Goal: Task Accomplishment & Management: Use online tool/utility

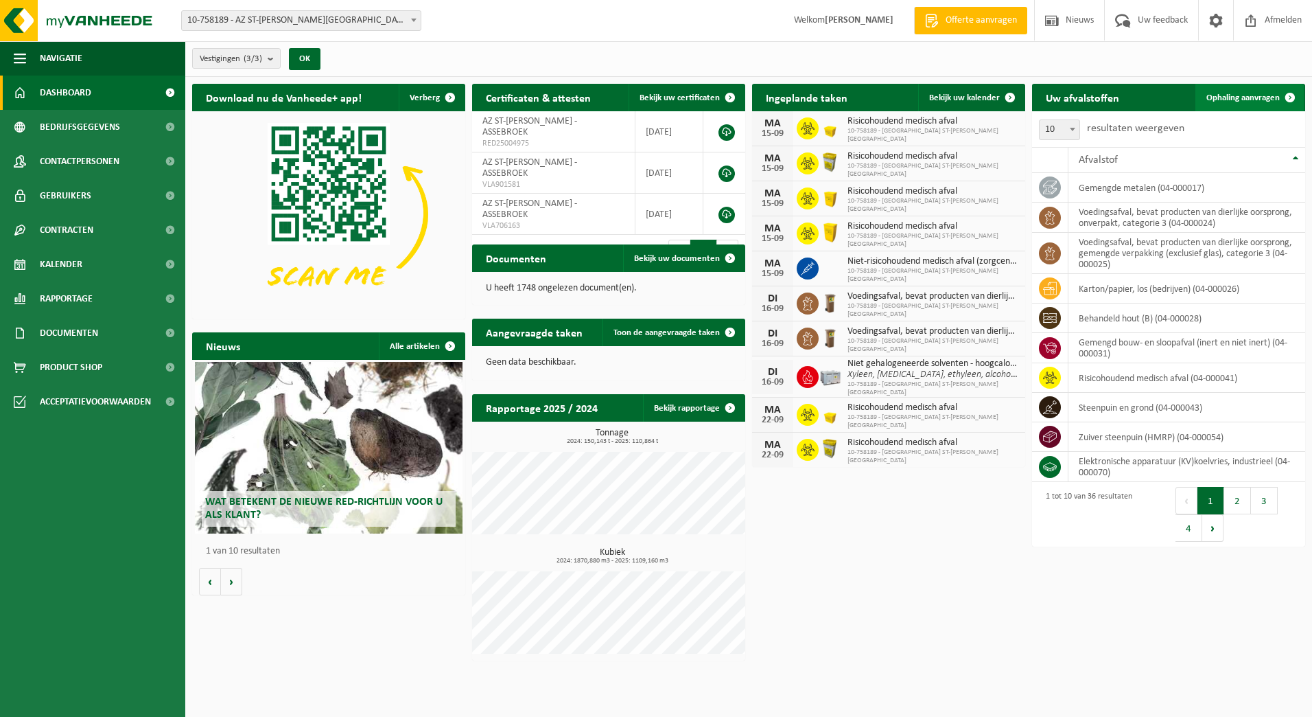
click at [1252, 95] on span "Ophaling aanvragen" at bounding box center [1243, 97] width 73 height 9
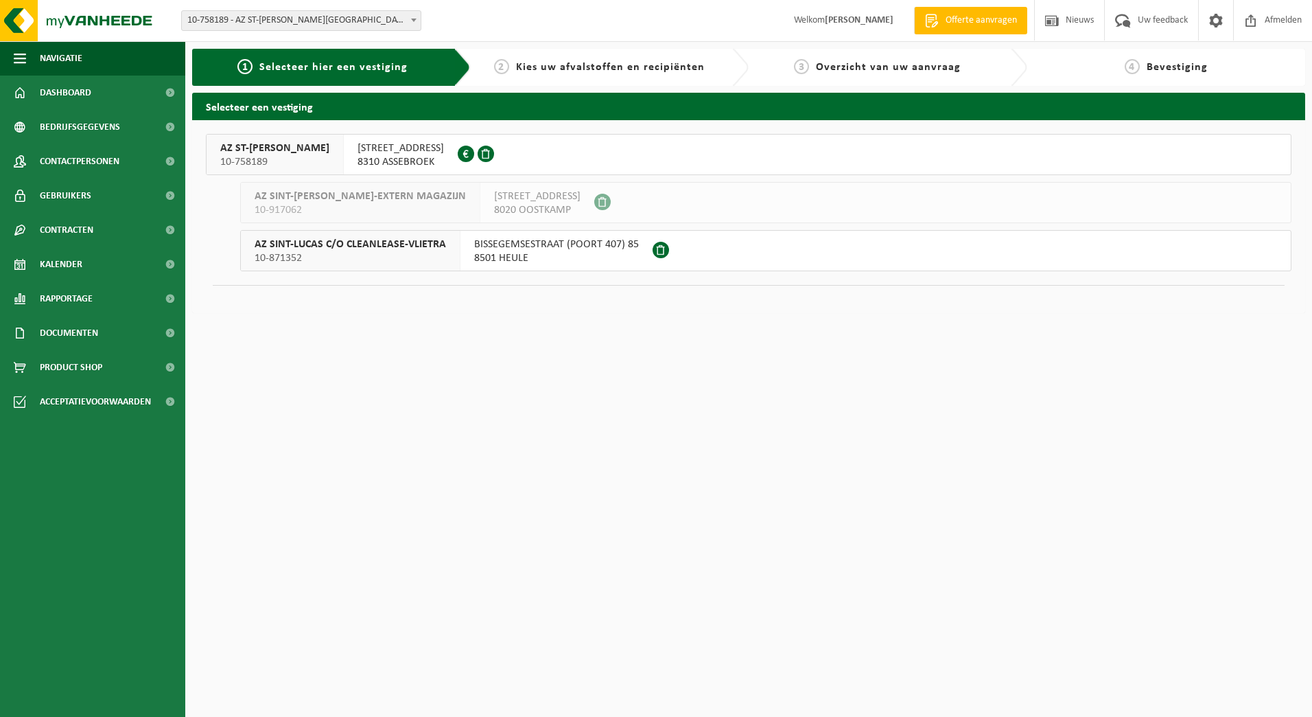
click at [318, 153] on div "AZ ST-LUCAS BRUGGE 10-758189" at bounding box center [275, 155] width 137 height 40
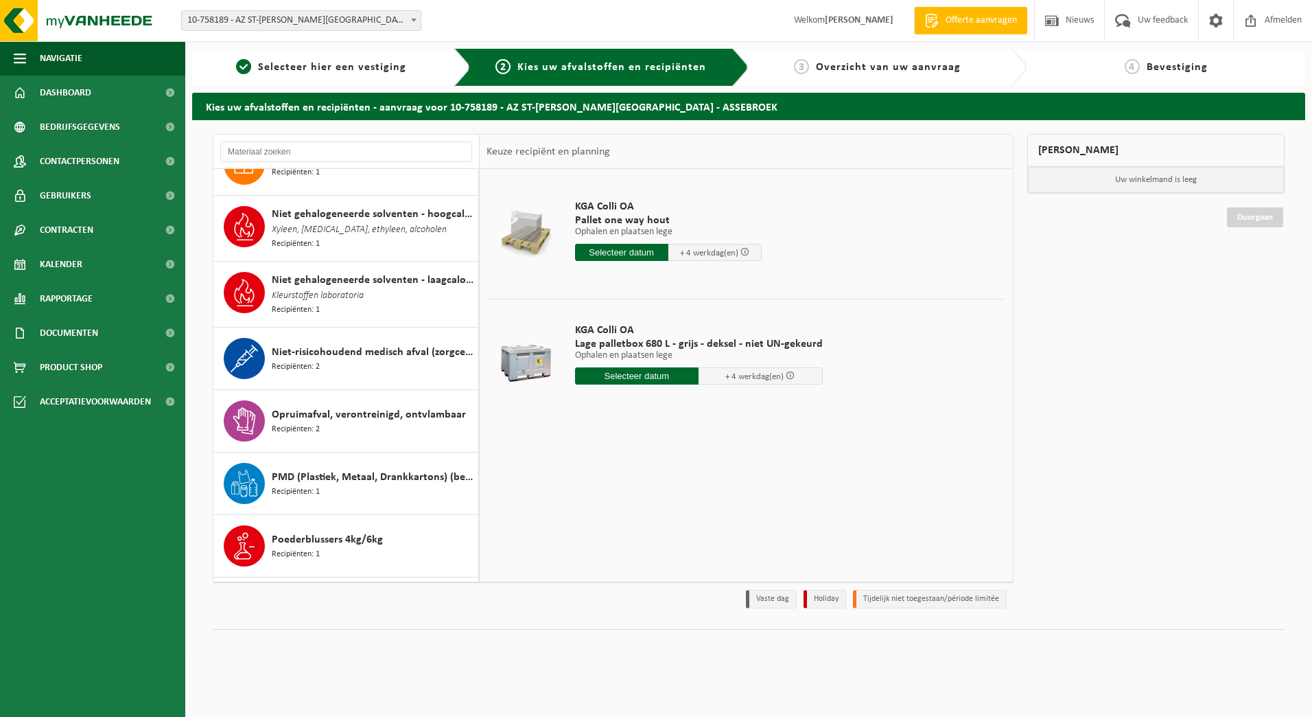
scroll to position [1235, 0]
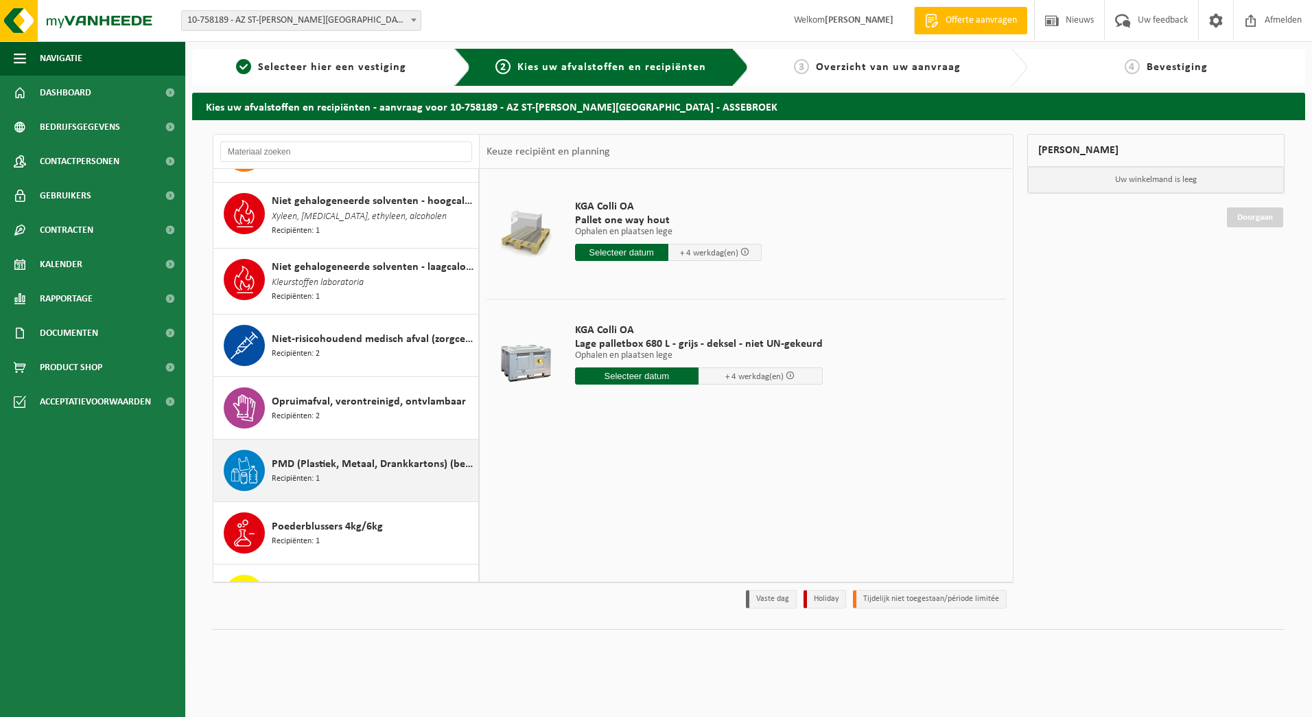
click at [299, 459] on span "PMD (Plastiek, Metaal, Drankkartons) (bedrijven)" at bounding box center [373, 464] width 203 height 16
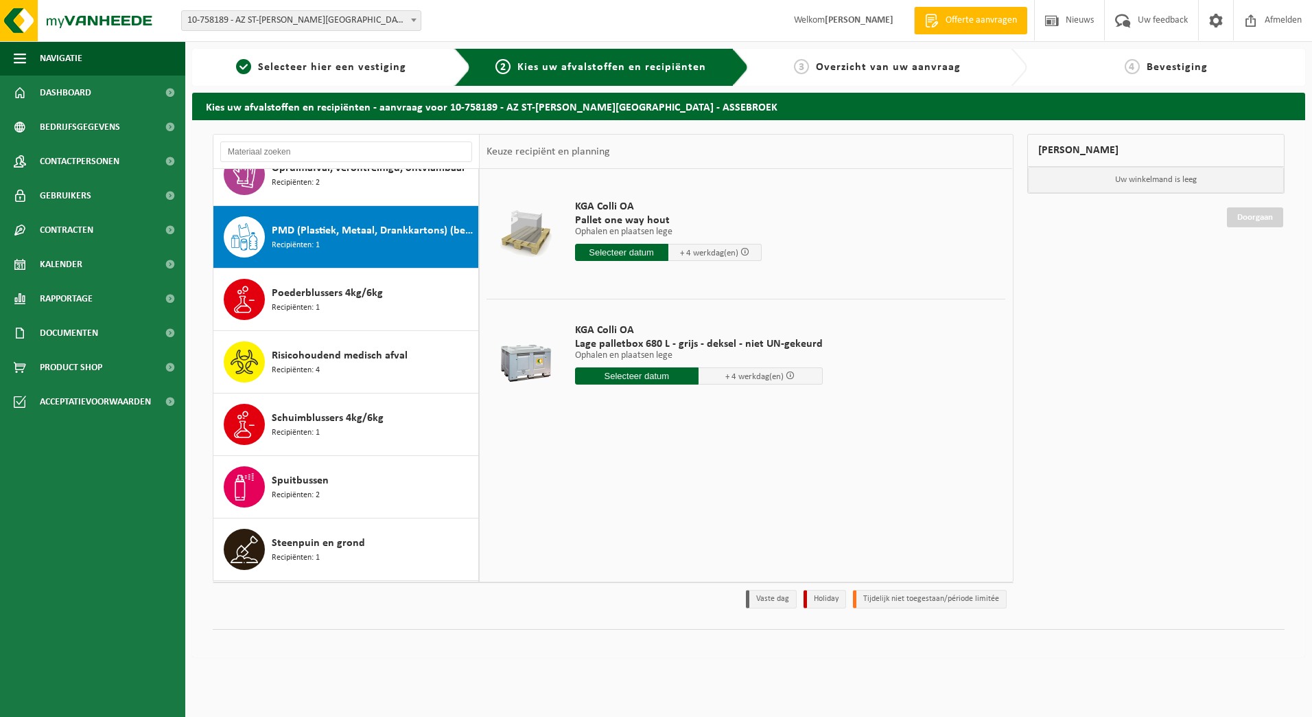
scroll to position [1502, 0]
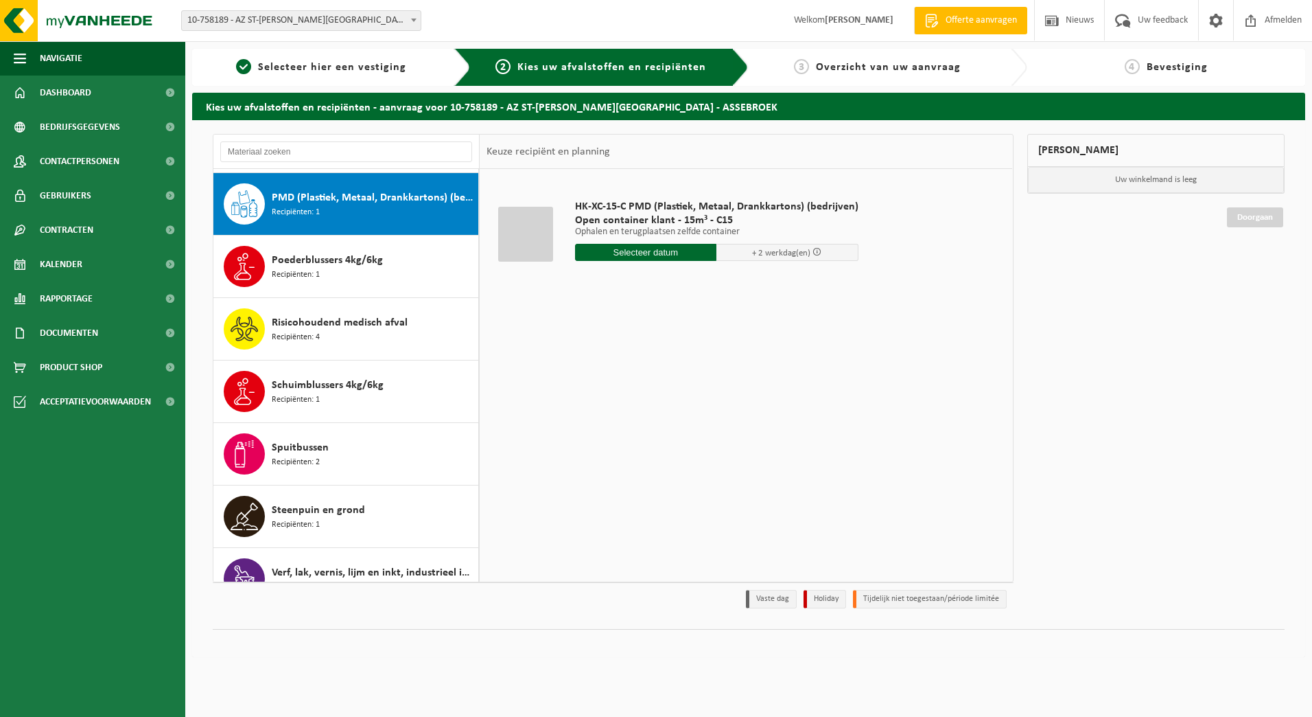
click at [636, 254] on input "text" at bounding box center [646, 252] width 142 height 17
click at [612, 374] on div "16" at bounding box center [612, 374] width 24 height 22
type input "Van 2025-09-16"
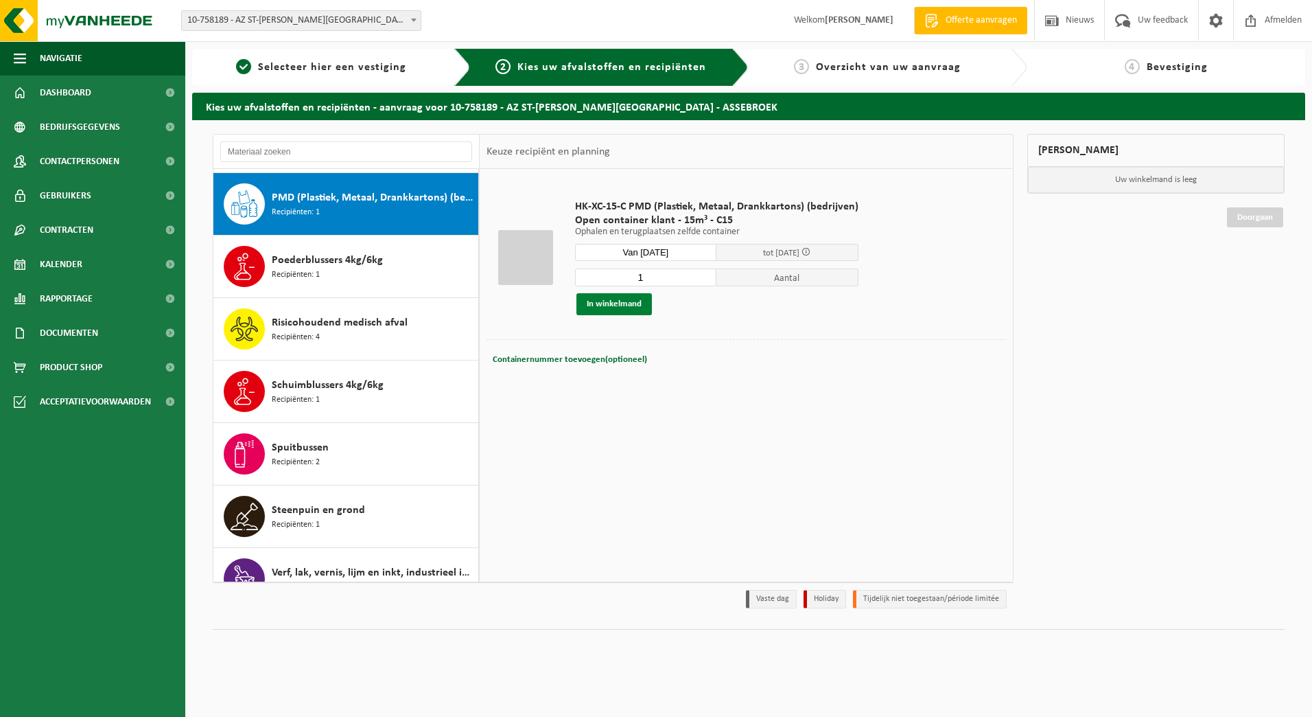
click at [630, 304] on button "In winkelmand" at bounding box center [615, 304] width 76 height 22
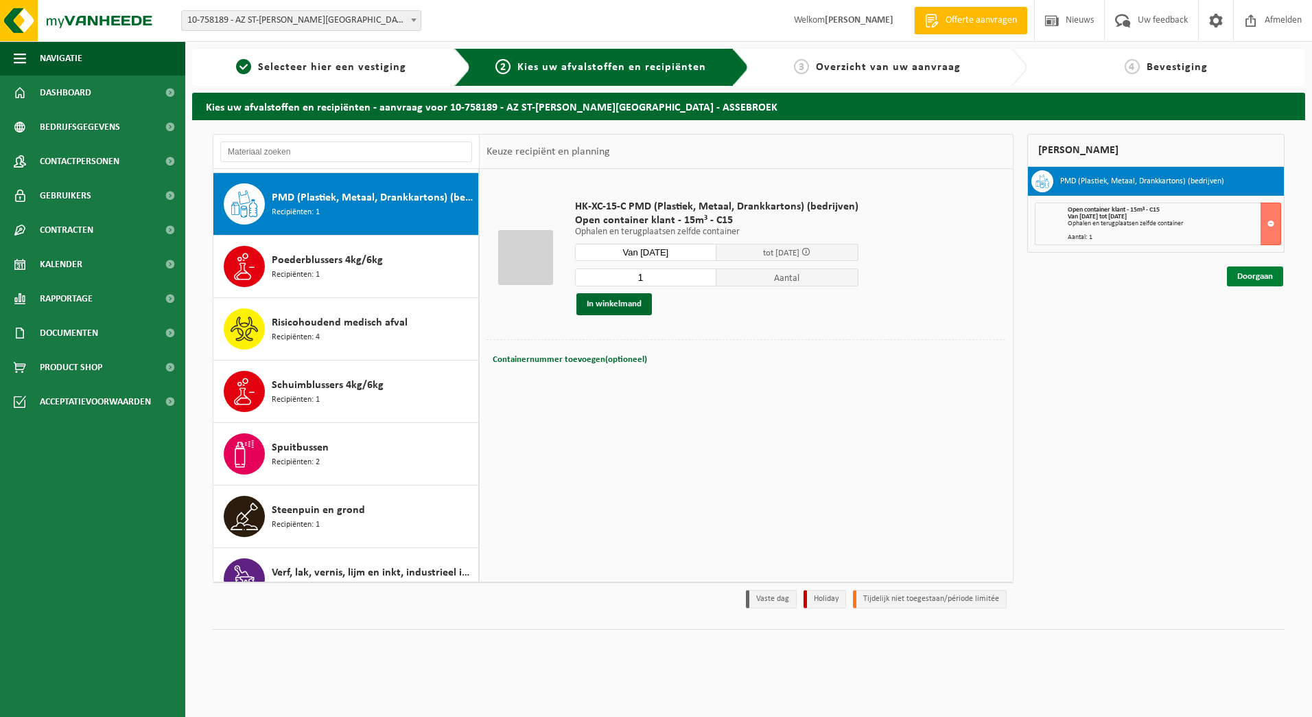
click at [1244, 280] on link "Doorgaan" at bounding box center [1255, 276] width 56 height 20
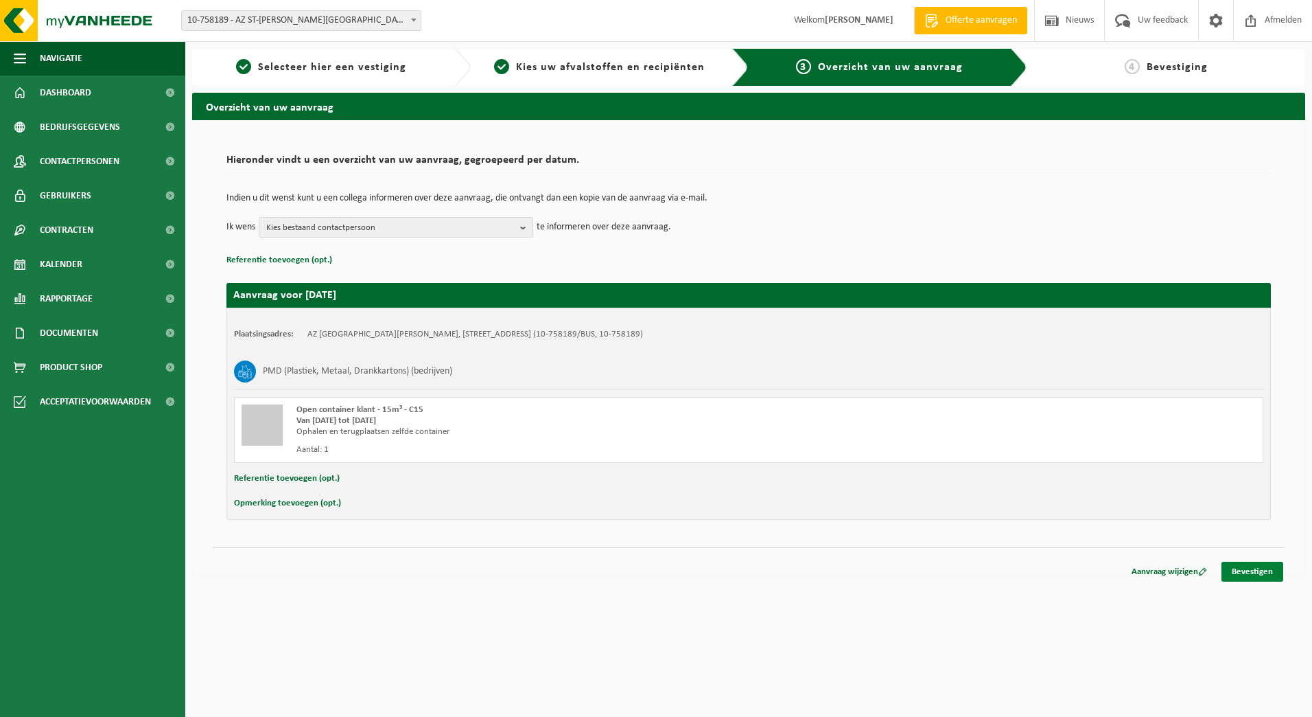
click at [1247, 574] on link "Bevestigen" at bounding box center [1253, 571] width 62 height 20
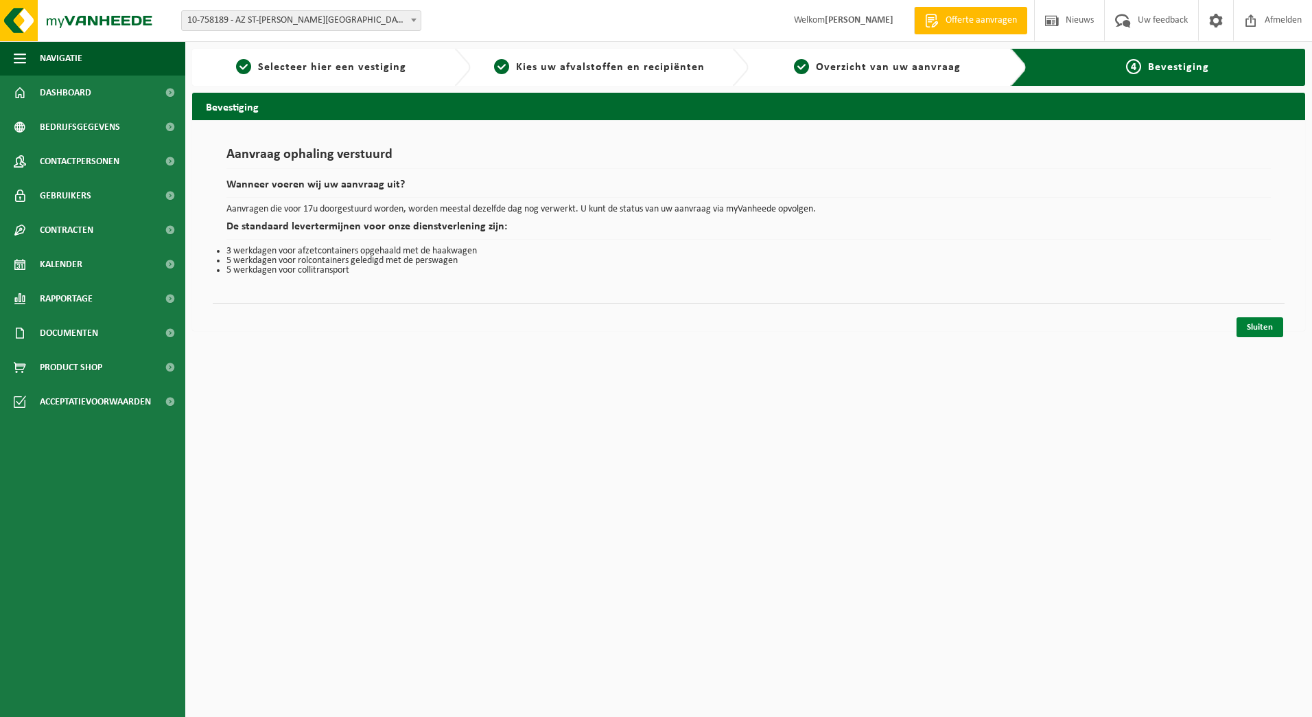
click at [1260, 327] on link "Sluiten" at bounding box center [1260, 327] width 47 height 20
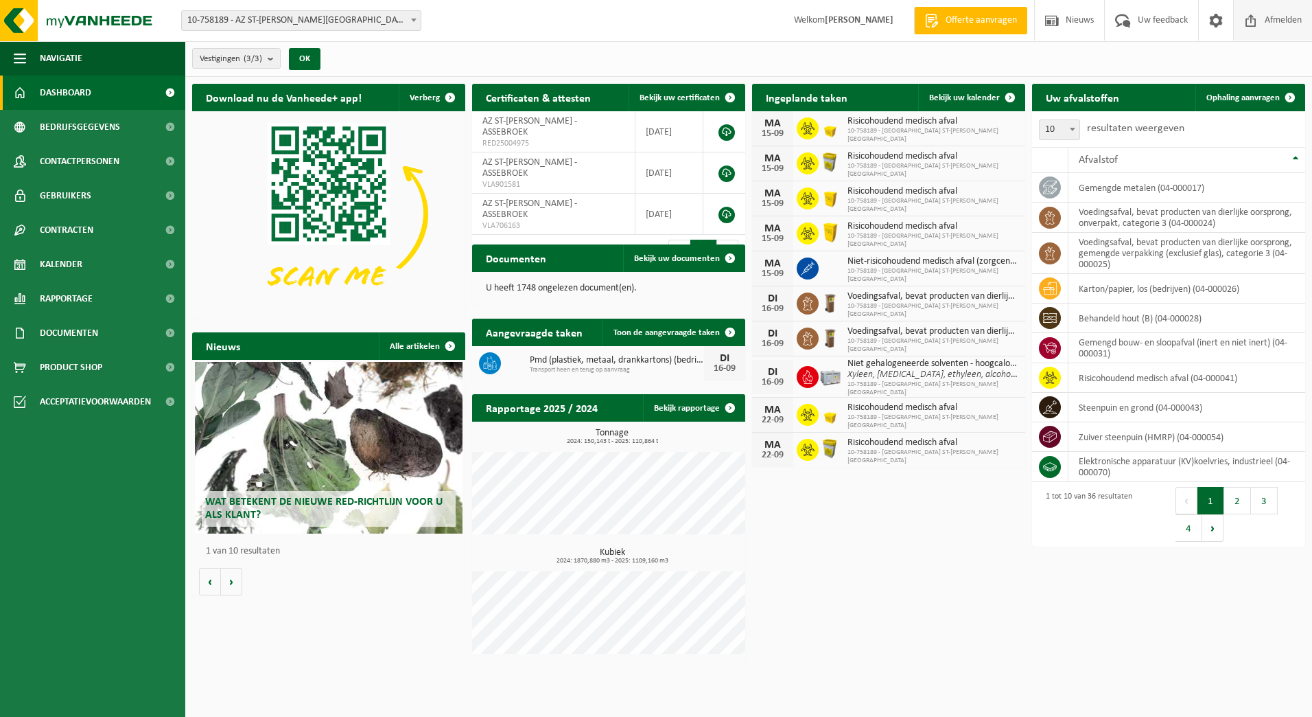
click at [1273, 21] on span "Afmelden" at bounding box center [1284, 20] width 44 height 40
